Goal: Task Accomplishment & Management: Manage account settings

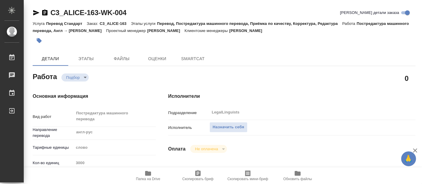
type textarea "x"
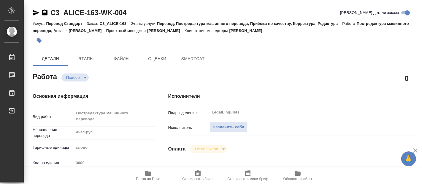
type textarea "x"
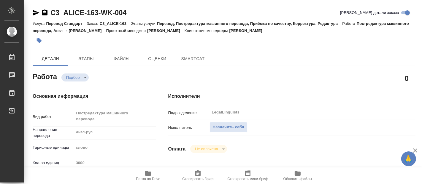
type textarea "x"
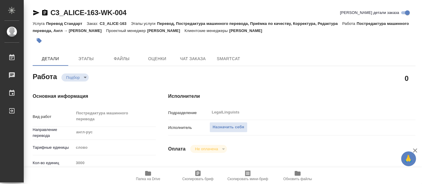
type textarea "x"
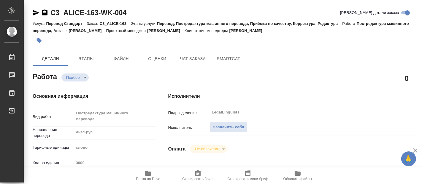
type textarea "x"
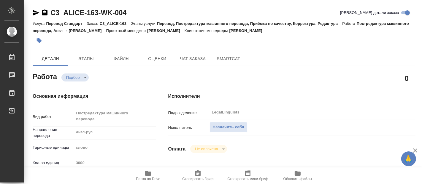
type textarea "x"
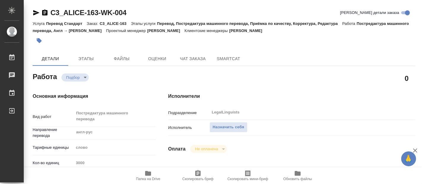
type textarea "x"
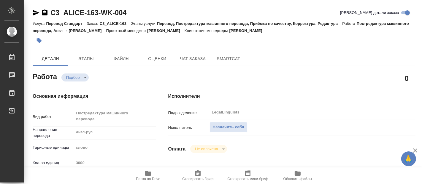
type textarea "x"
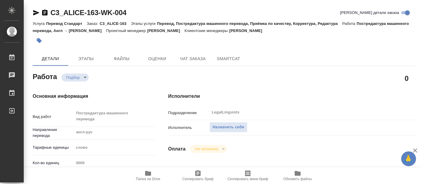
type textarea "x"
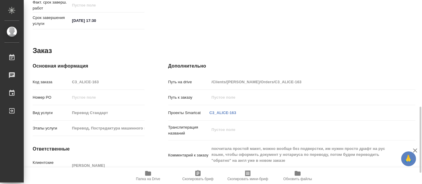
scroll to position [327, 0]
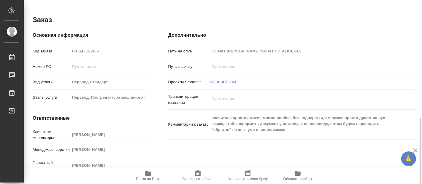
click at [148, 174] on icon "button" at bounding box center [148, 173] width 6 height 5
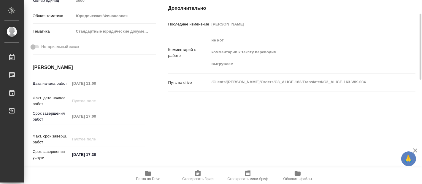
scroll to position [97, 0]
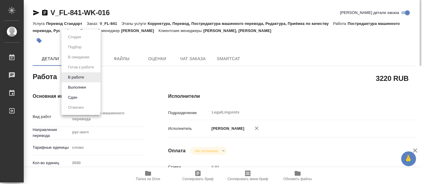
click at [85, 77] on body "🙏 .cls-1 fill:#fff; AWATERA Fadeeva Elena Работы 0 Чаты График Выйти V_FL-841-W…" at bounding box center [211, 92] width 422 height 184
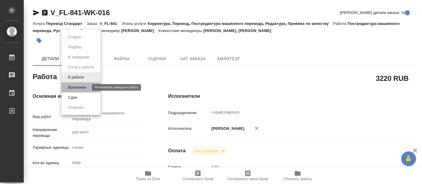
click at [72, 87] on button "Выполнен" at bounding box center [77, 87] width 22 height 7
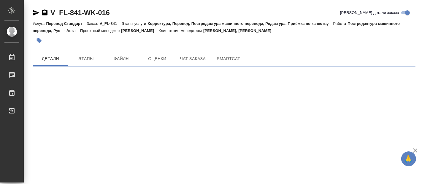
click at [147, 171] on div ".cls-1 fill:#fff; AWATERA Fadeeva Elena Работы 0 Чаты График Выйти V_FL-841-WK-…" at bounding box center [211, 92] width 422 height 184
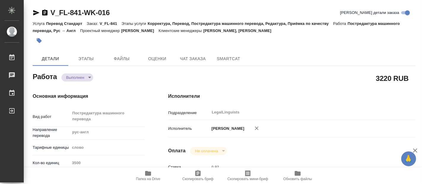
type textarea "x"
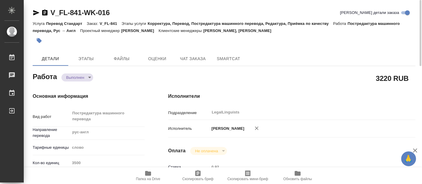
type textarea "x"
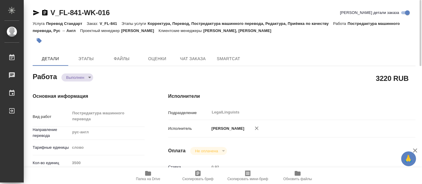
type textarea "x"
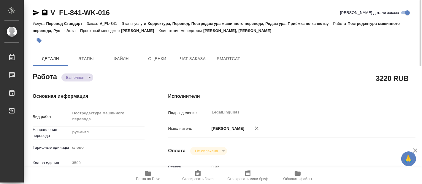
type textarea "x"
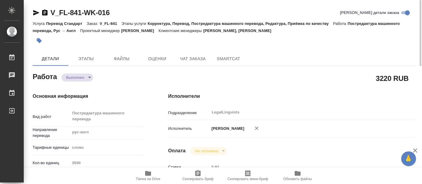
click at [149, 176] on icon "button" at bounding box center [148, 173] width 6 height 5
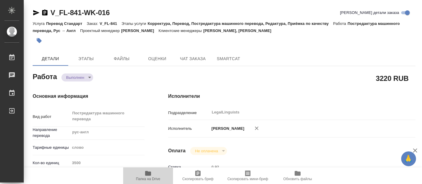
click at [151, 175] on icon "button" at bounding box center [148, 173] width 6 height 5
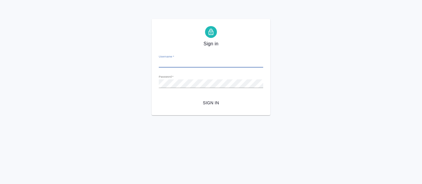
type input "e.fadeeva@awatera.com"
click at [208, 104] on span "Sign in" at bounding box center [210, 102] width 95 height 7
